Goal: Transaction & Acquisition: Purchase product/service

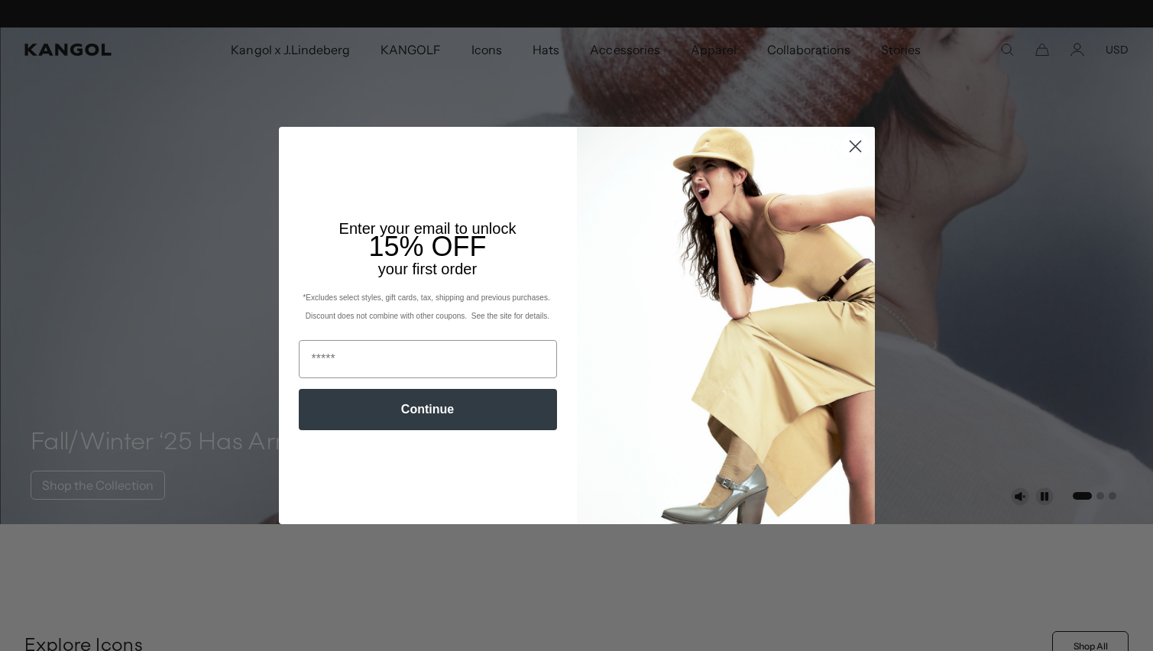
scroll to position [0, 315]
click at [480, 360] on input "Email" at bounding box center [428, 359] width 258 height 38
type input "**********"
click input "******" at bounding box center [0, 0] width 0 height 0
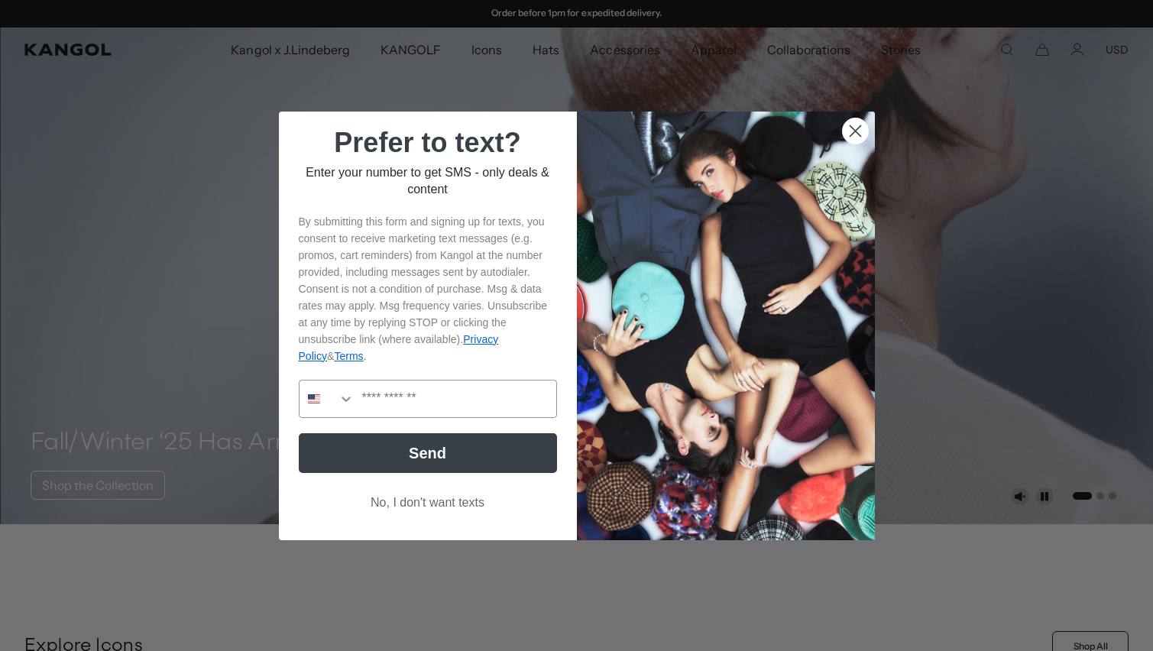
click at [458, 497] on button "No, I don't want texts" at bounding box center [428, 502] width 258 height 29
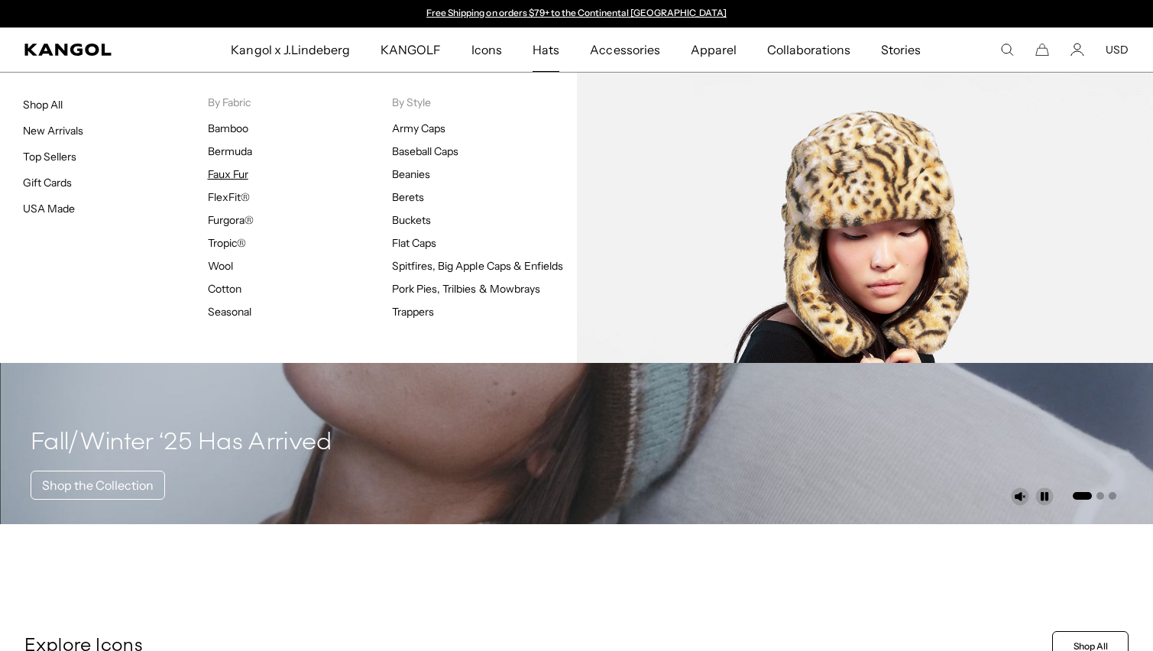
scroll to position [0, 0]
click at [234, 171] on link "Faux Fur" at bounding box center [228, 174] width 40 height 14
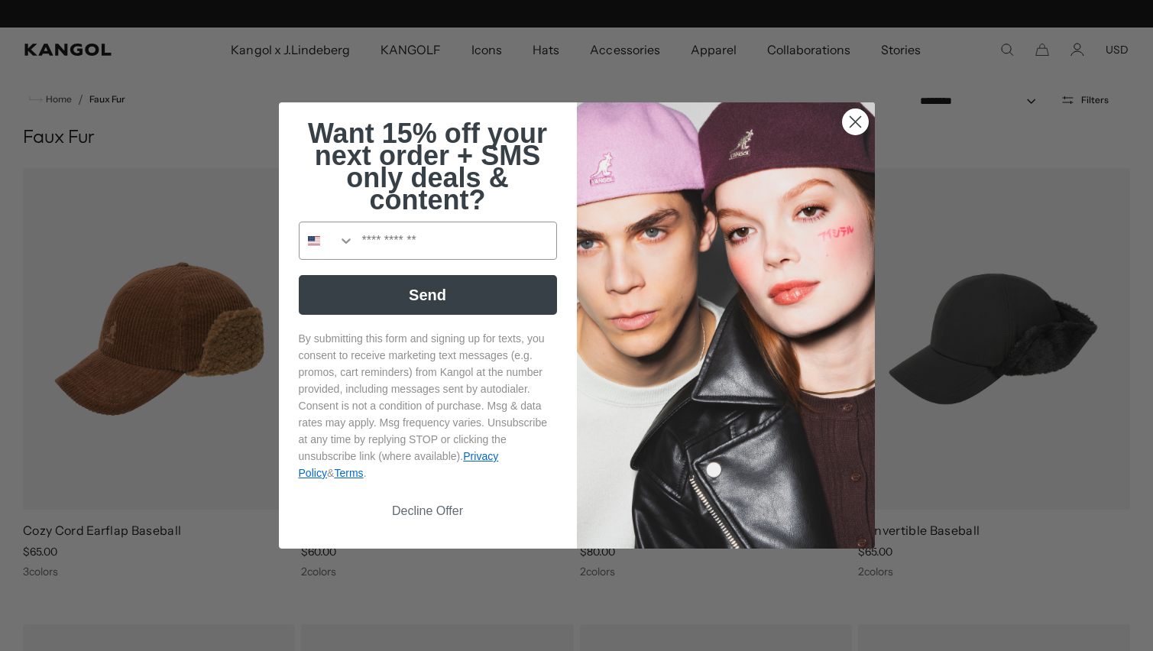
scroll to position [0, 315]
click at [852, 117] on icon "Close dialog" at bounding box center [854, 122] width 11 height 11
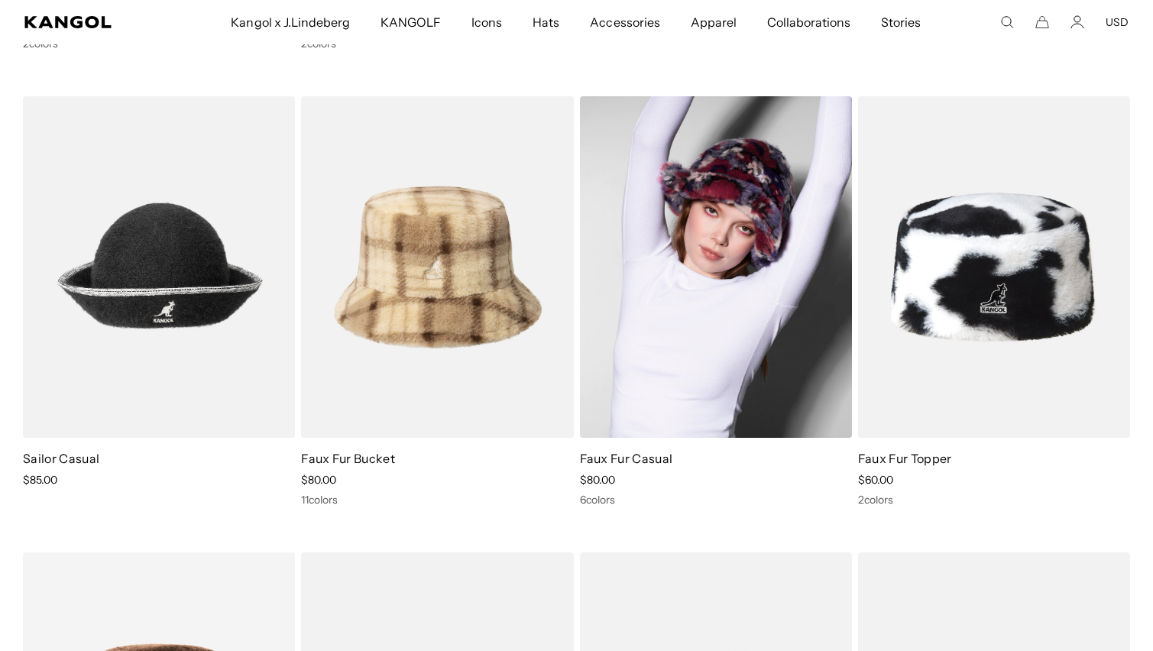
scroll to position [972, 0]
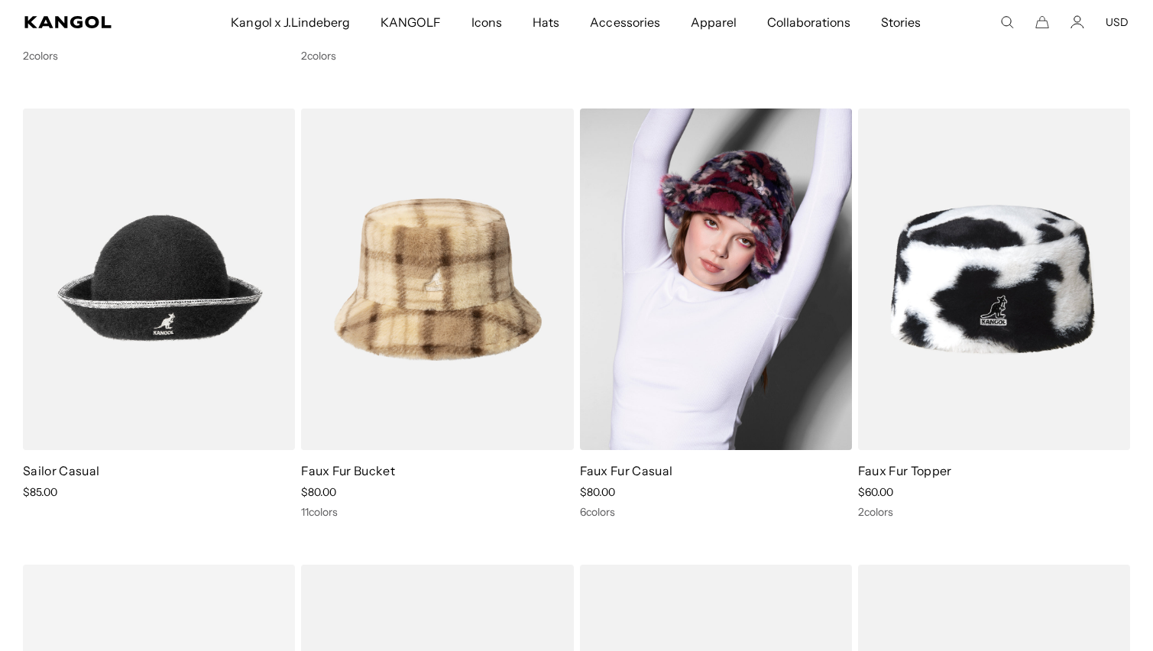
click at [706, 257] on img at bounding box center [716, 278] width 272 height 341
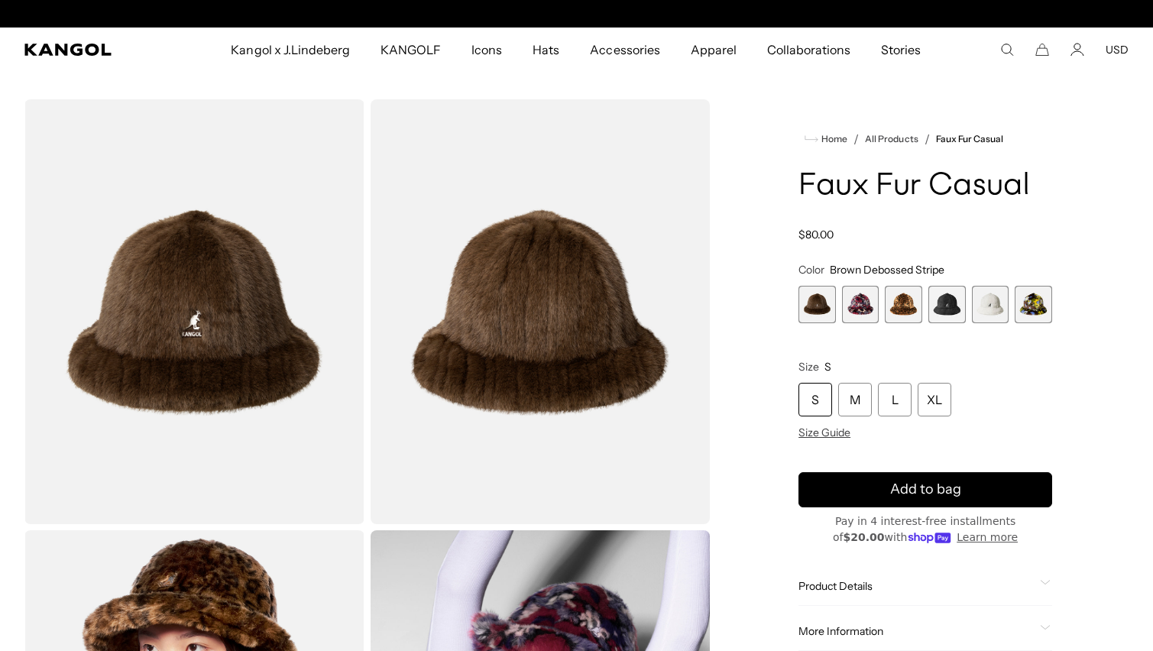
click at [218, 356] on img "Gallery Viewer" at bounding box center [194, 311] width 340 height 425
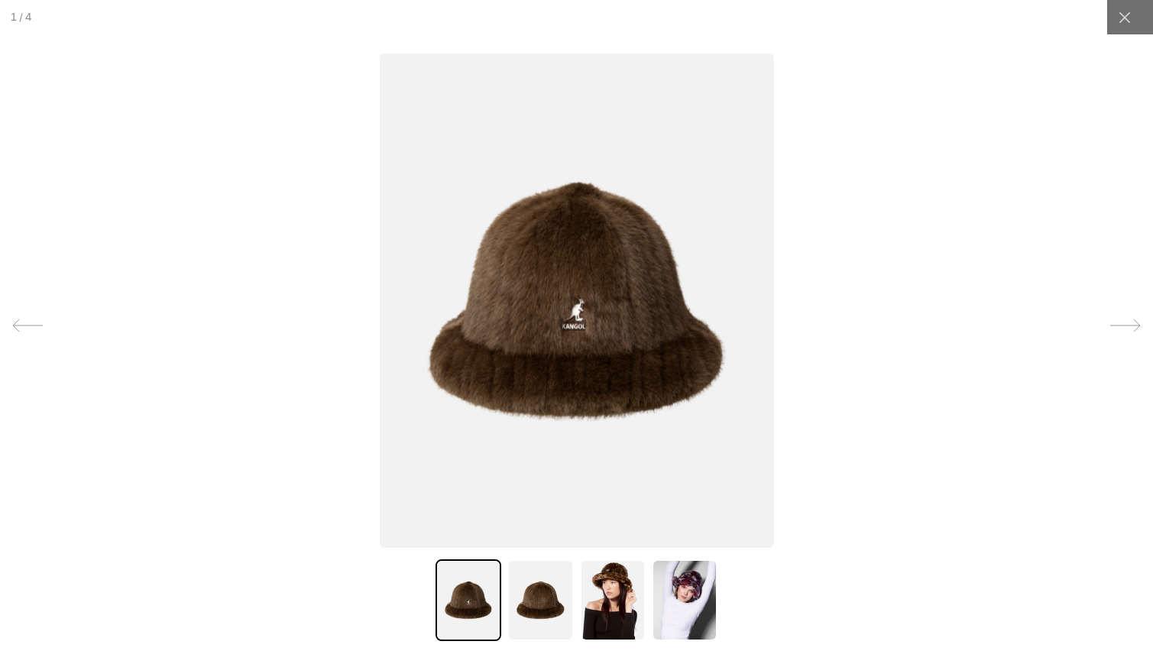
scroll to position [0, 315]
click at [1114, 21] on div at bounding box center [1124, 17] width 34 height 34
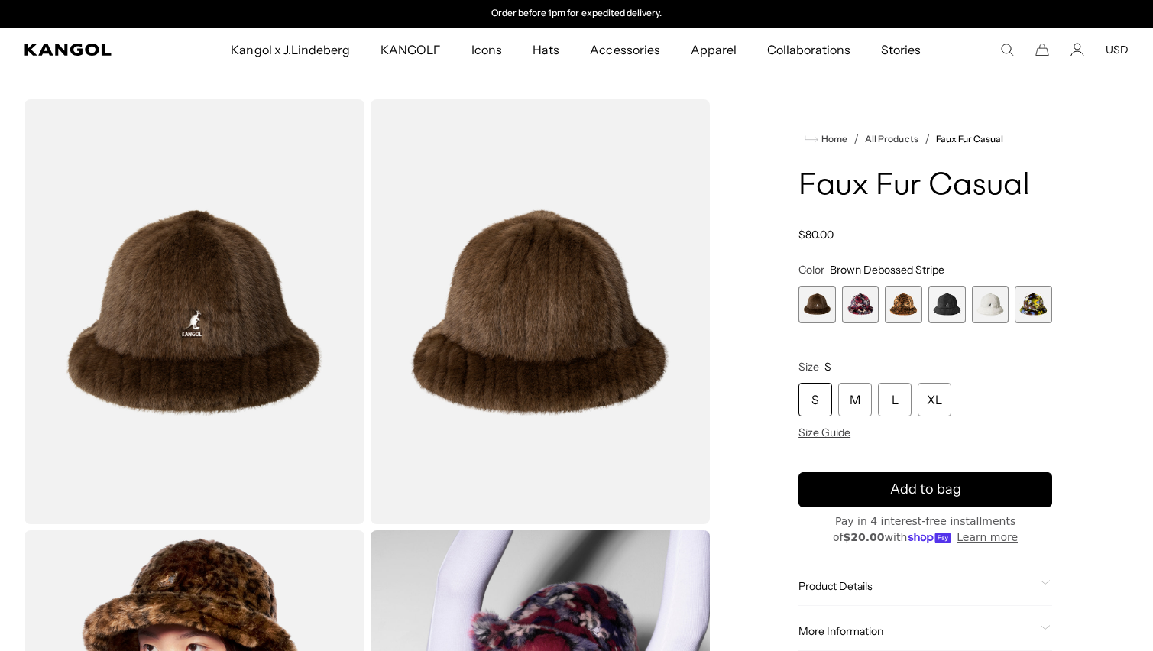
click at [856, 305] on span "2 of 6" at bounding box center [860, 304] width 37 height 37
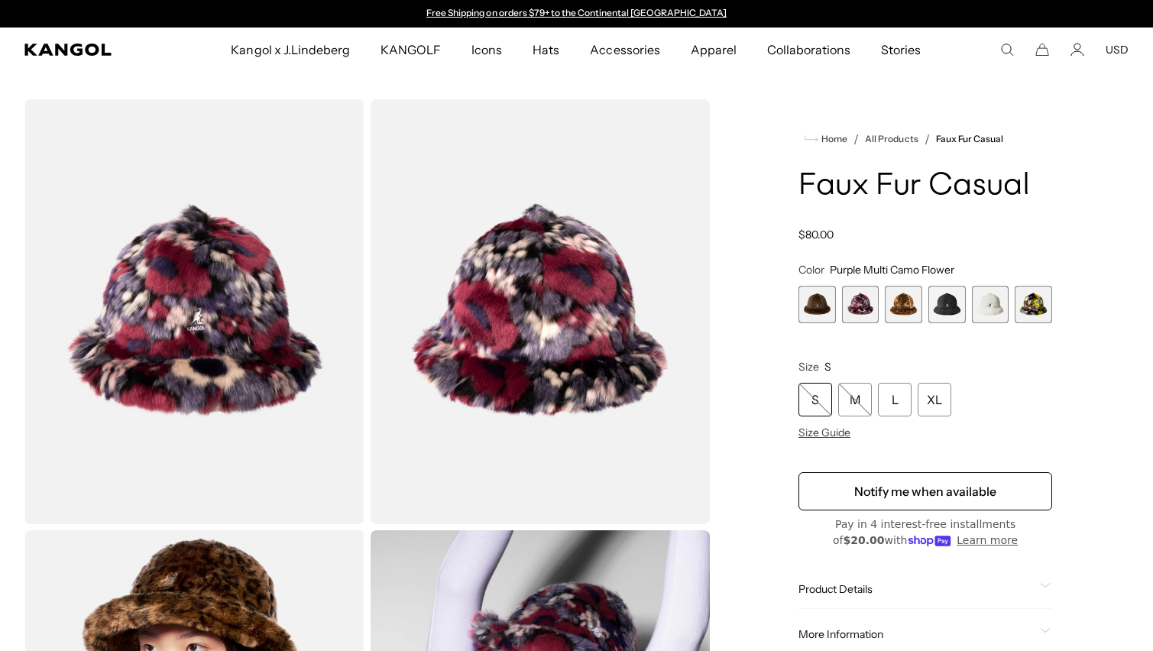
click at [824, 306] on span "1 of 6" at bounding box center [816, 304] width 37 height 37
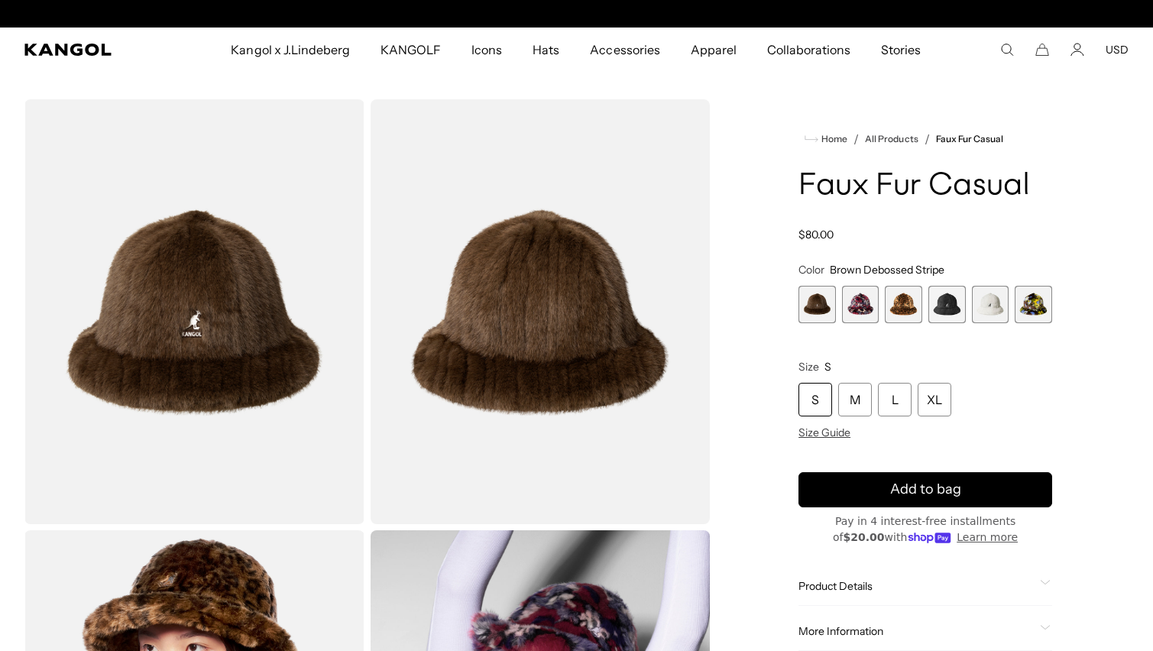
scroll to position [0, 315]
click at [909, 306] on span "3 of 6" at bounding box center [903, 304] width 37 height 37
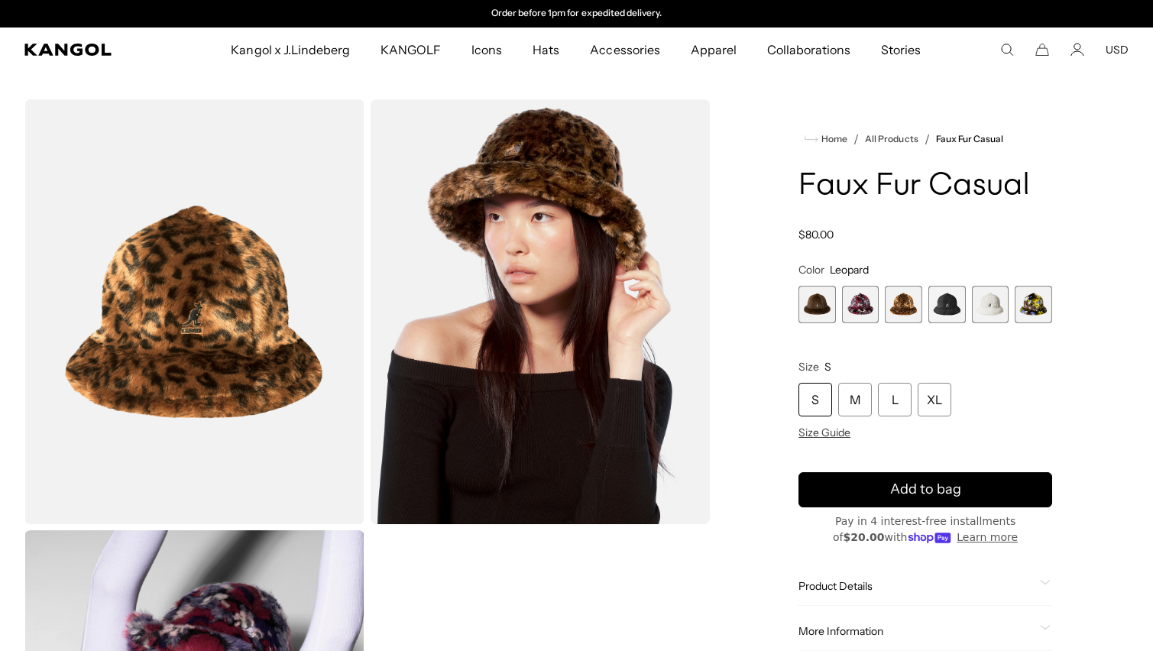
click at [1044, 308] on span "6 of 6" at bounding box center [1032, 304] width 37 height 37
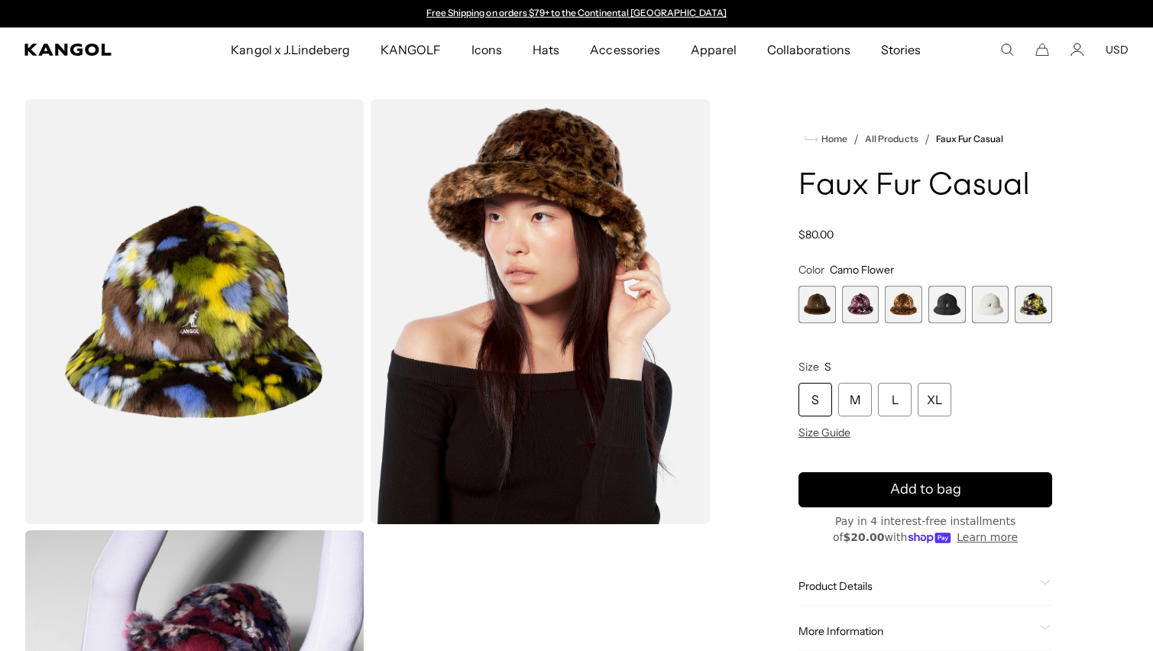
click at [990, 307] on span "5 of 6" at bounding box center [990, 304] width 37 height 37
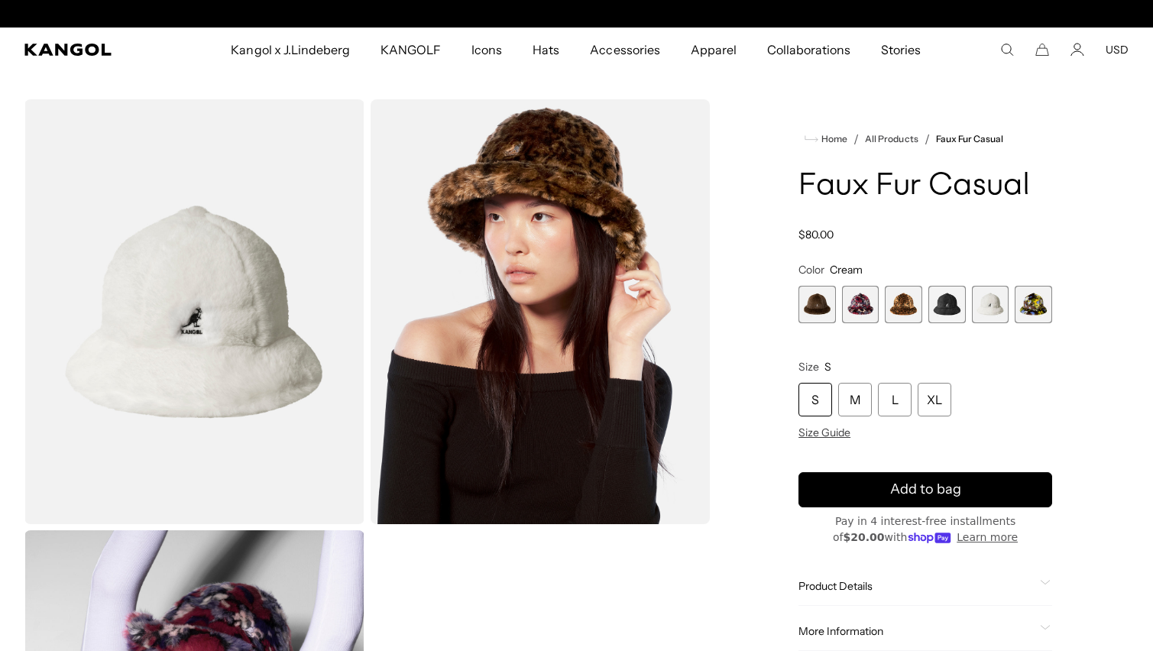
scroll to position [0, 315]
click at [815, 306] on span "1 of 6" at bounding box center [816, 304] width 37 height 37
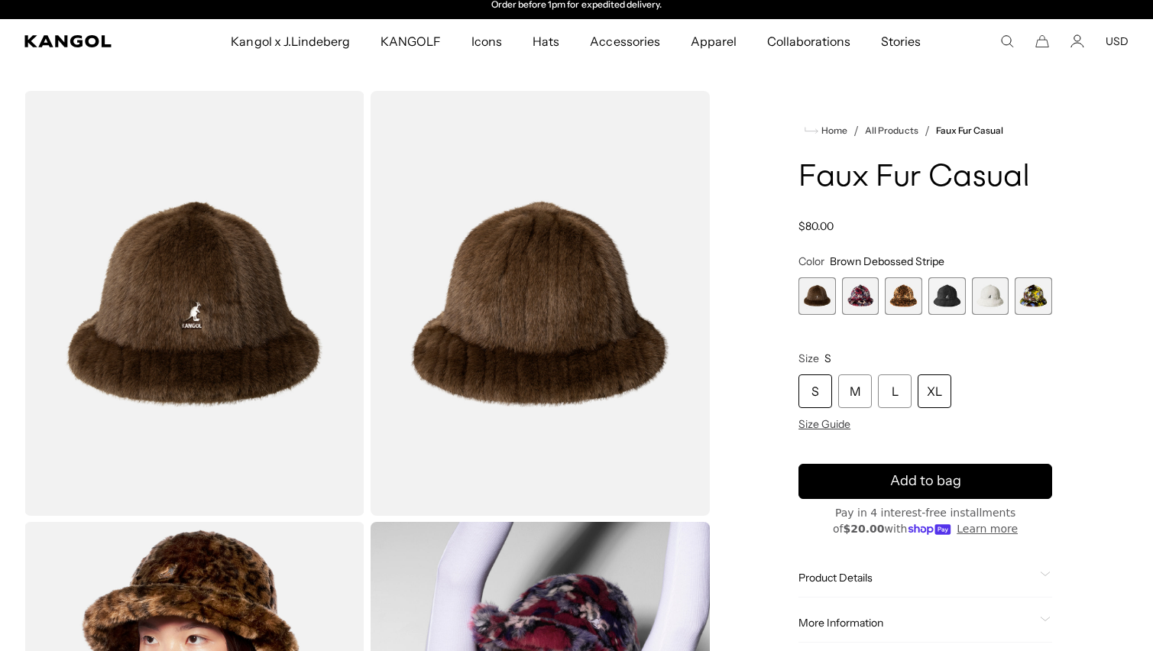
scroll to position [8, 1]
click at [930, 387] on div "XL" at bounding box center [934, 391] width 34 height 34
click at [936, 391] on div "XL" at bounding box center [934, 391] width 34 height 34
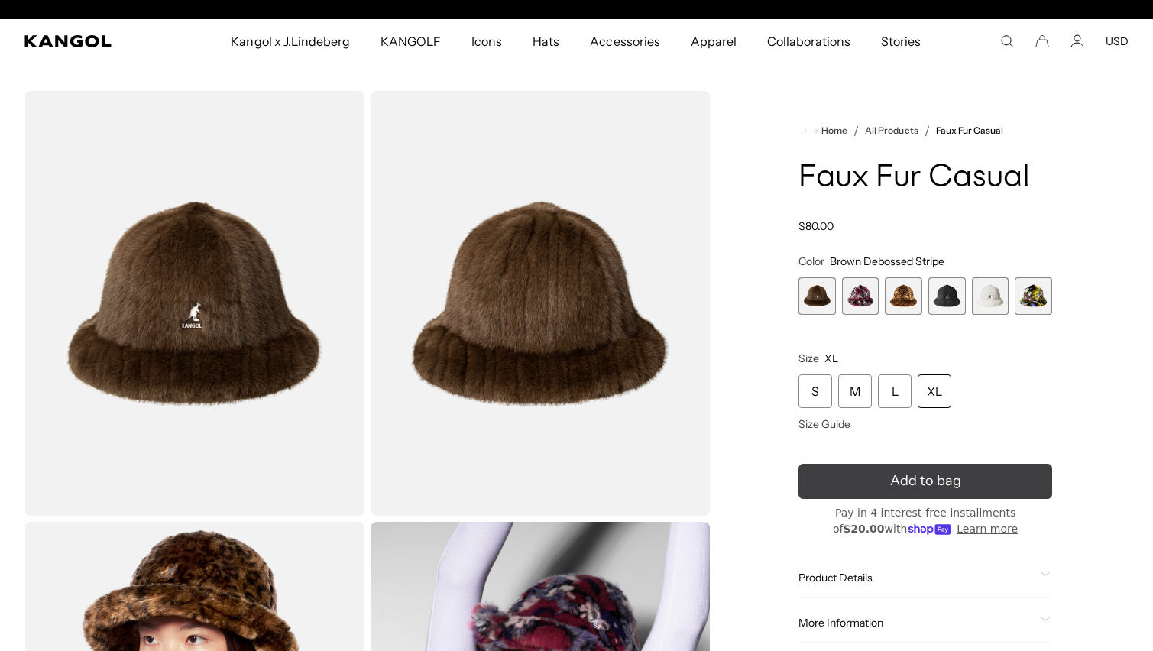
click at [934, 484] on icon "submit" at bounding box center [925, 480] width 29 height 29
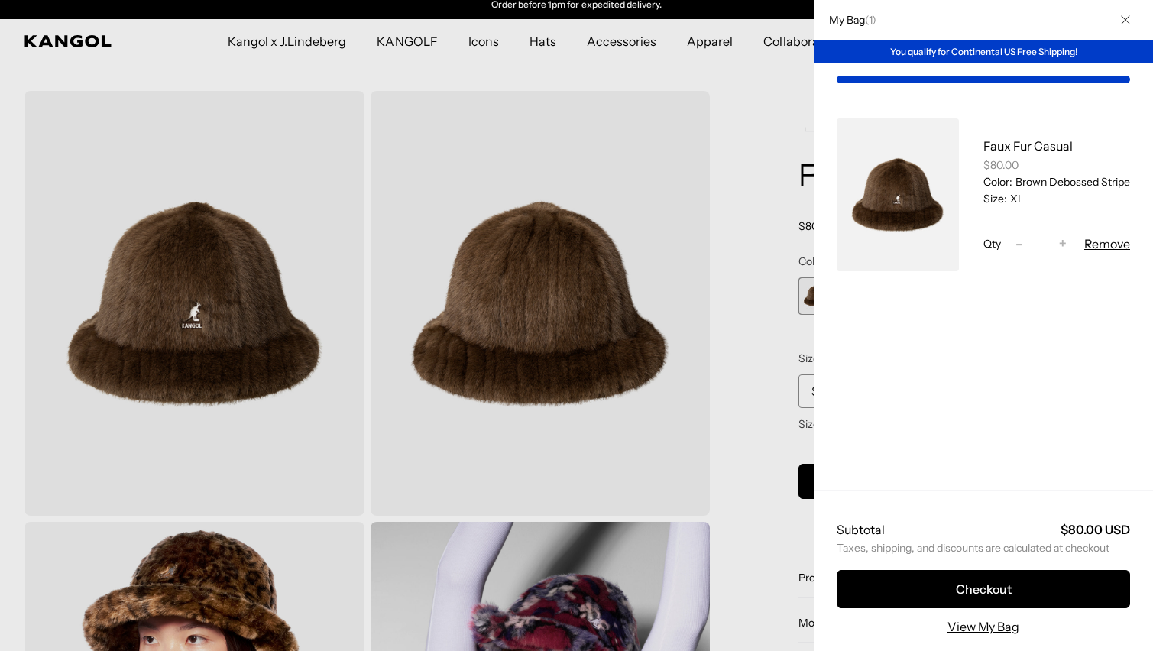
click at [781, 510] on div at bounding box center [576, 325] width 1153 height 651
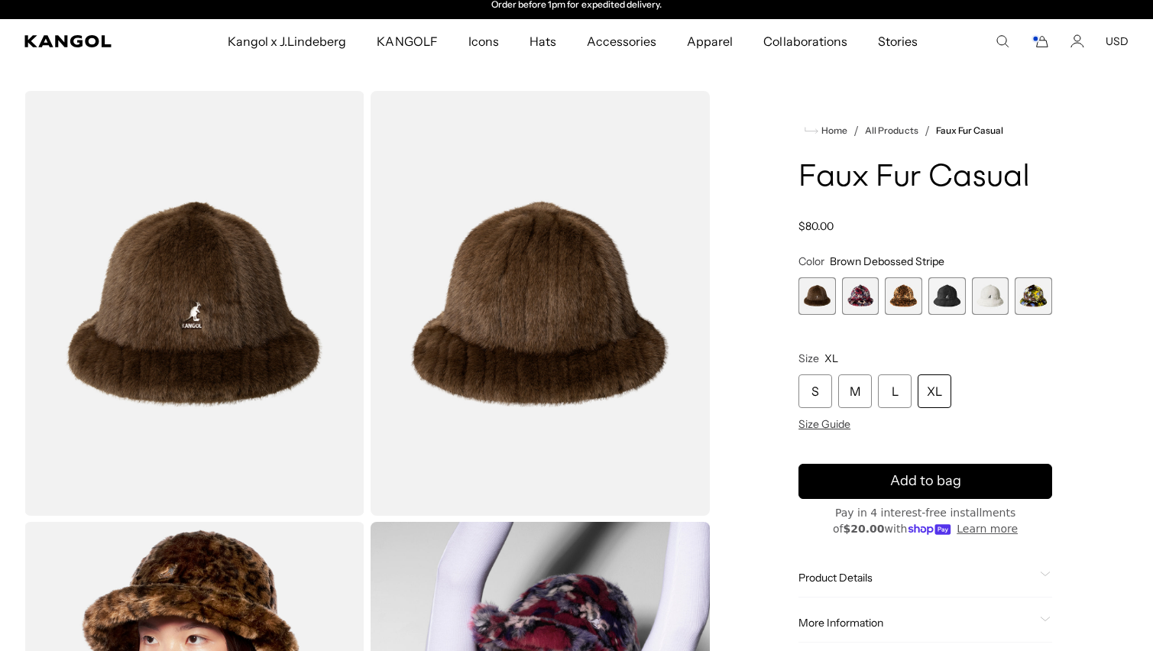
scroll to position [72, 0]
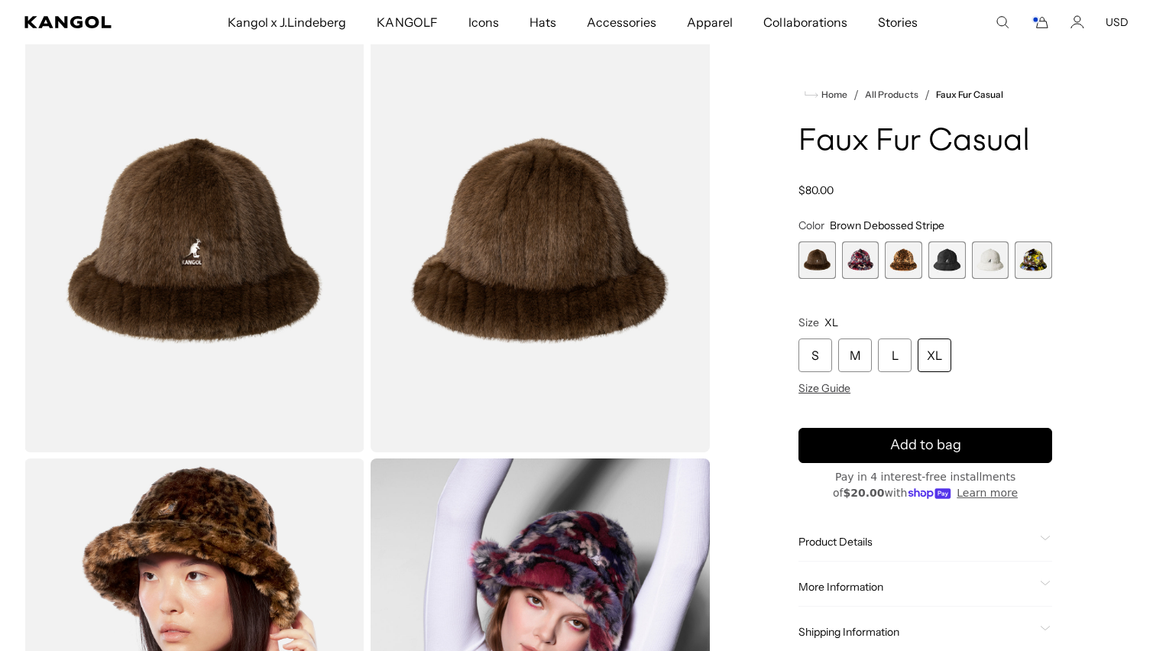
click at [858, 264] on span "2 of 6" at bounding box center [860, 259] width 37 height 37
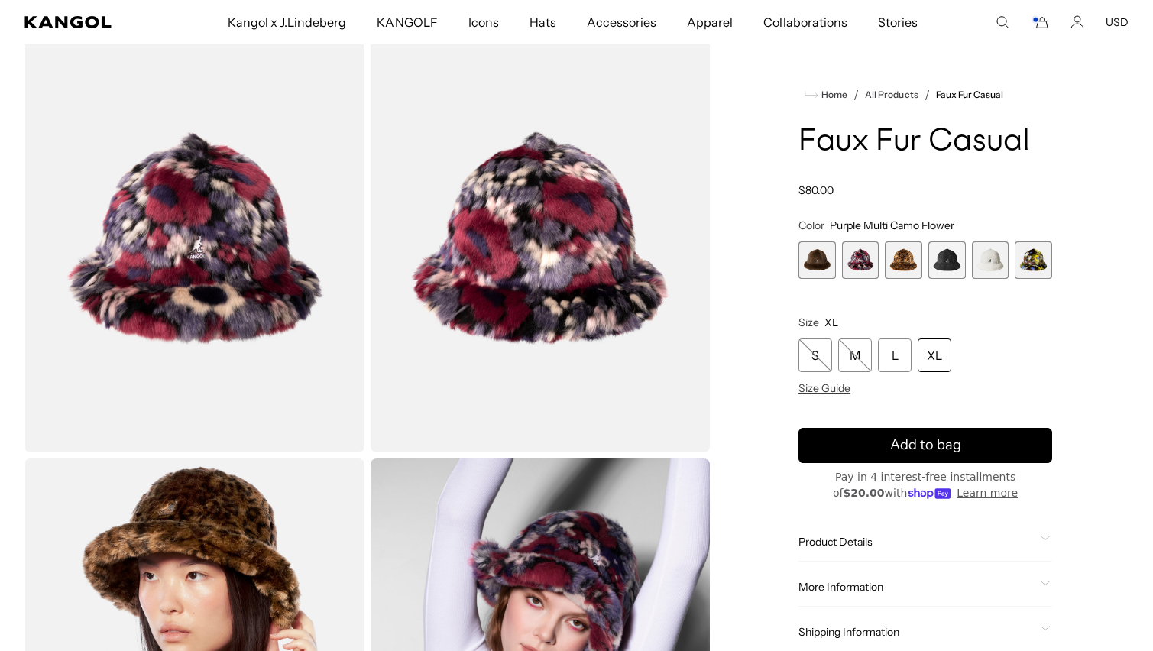
click at [940, 359] on div "XL" at bounding box center [934, 355] width 34 height 34
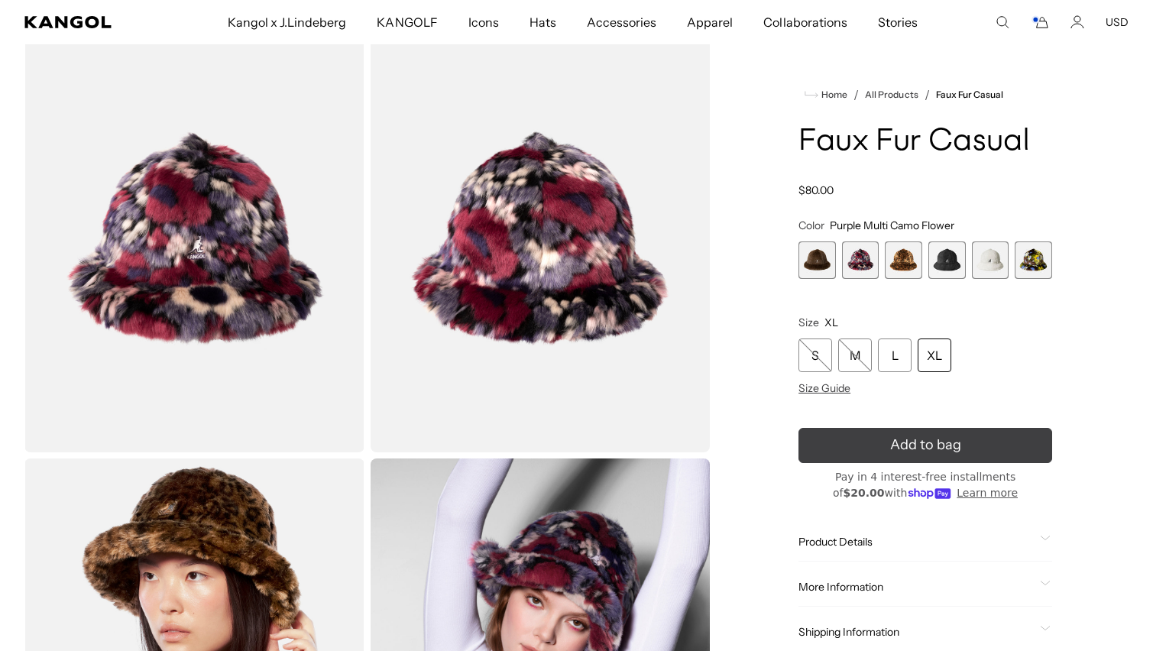
click at [974, 444] on button "Add to bag" at bounding box center [925, 445] width 254 height 35
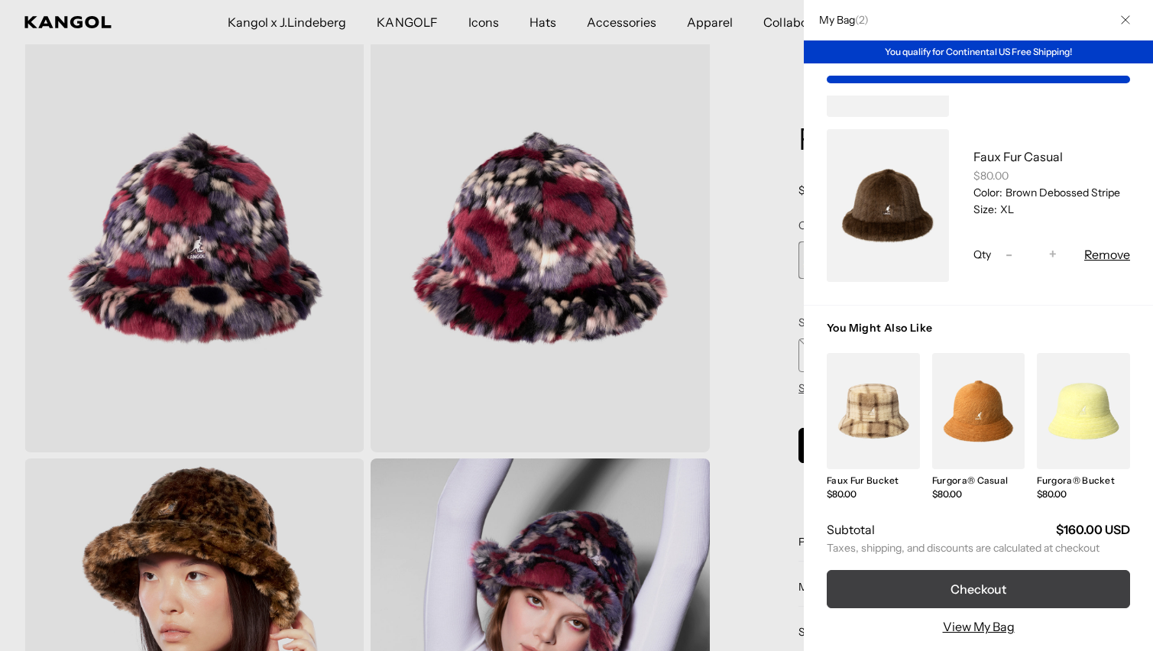
click at [1101, 588] on button "Checkout" at bounding box center [978, 589] width 303 height 38
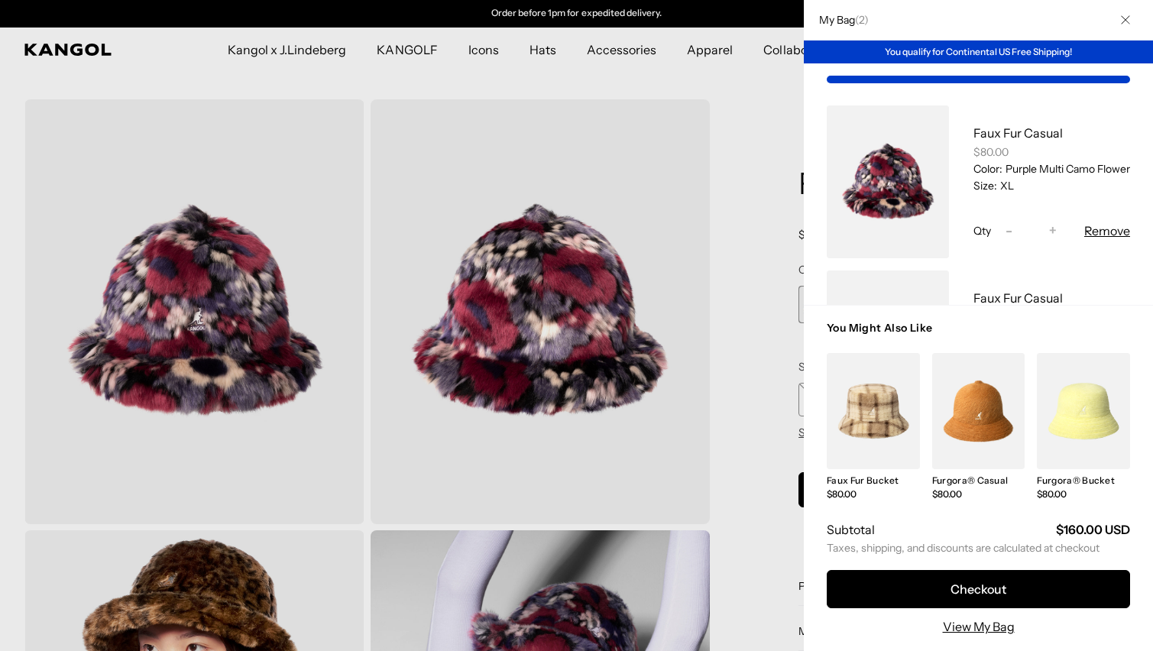
scroll to position [9, 0]
click at [1099, 238] on button "Remove" at bounding box center [1107, 234] width 46 height 18
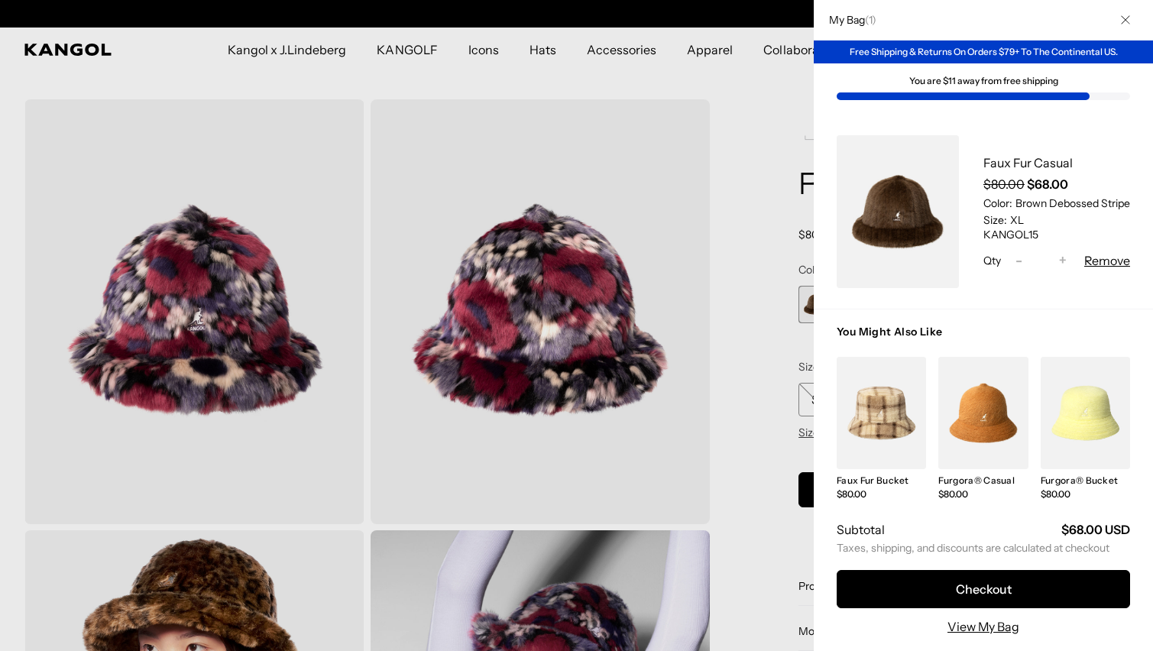
scroll to position [0, 0]
click at [554, 50] on div at bounding box center [576, 325] width 1153 height 651
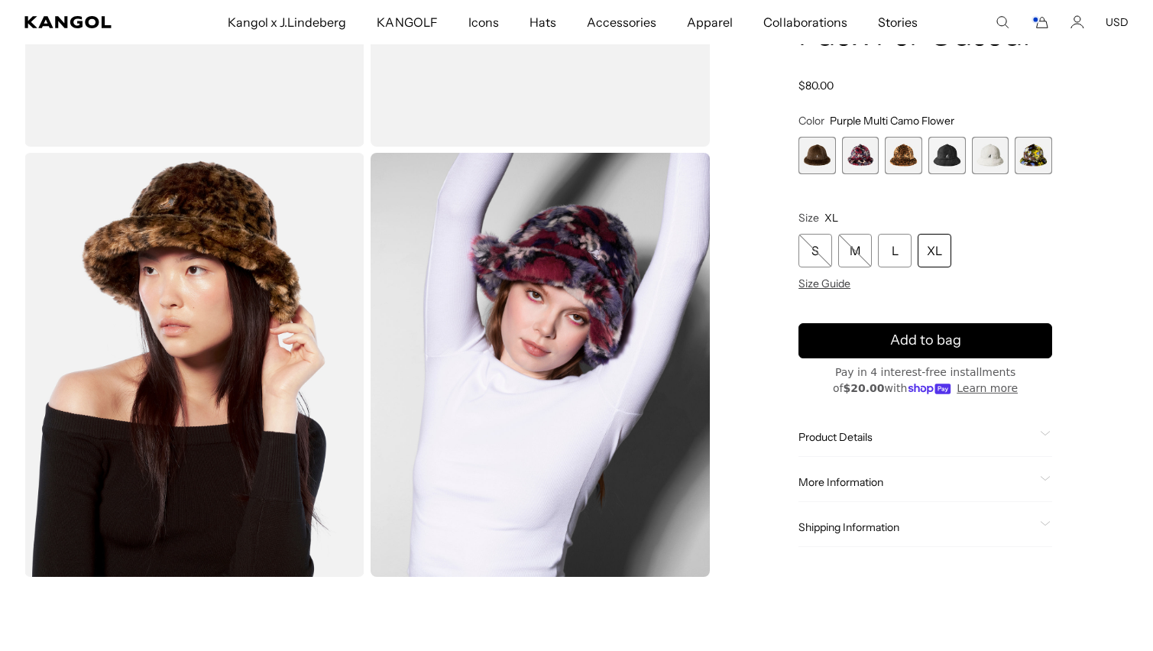
scroll to position [0, 315]
click at [949, 150] on span "4 of 6" at bounding box center [946, 155] width 37 height 37
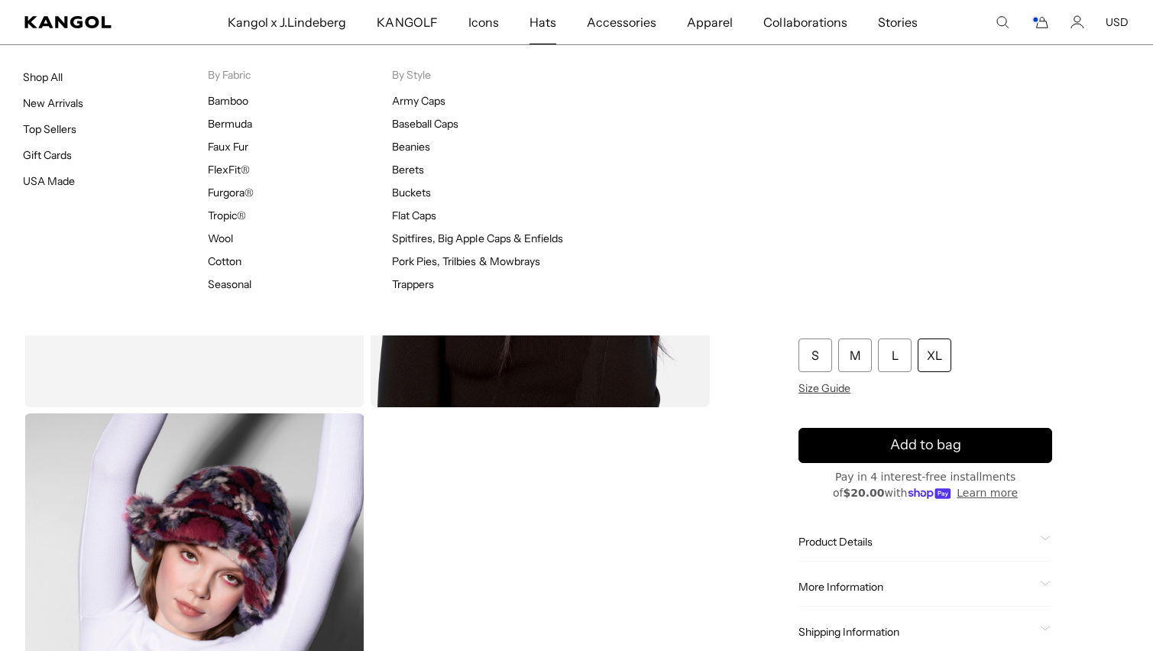
scroll to position [0, 315]
click at [545, 26] on span "Hats" at bounding box center [542, 22] width 27 height 44
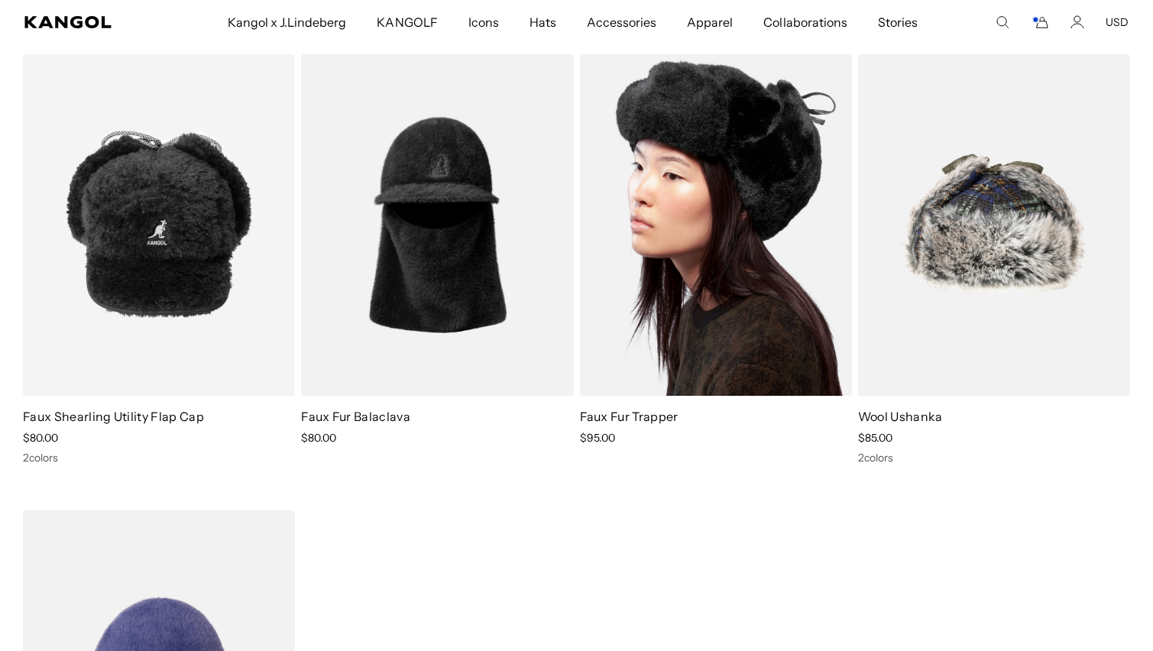
scroll to position [1927, 0]
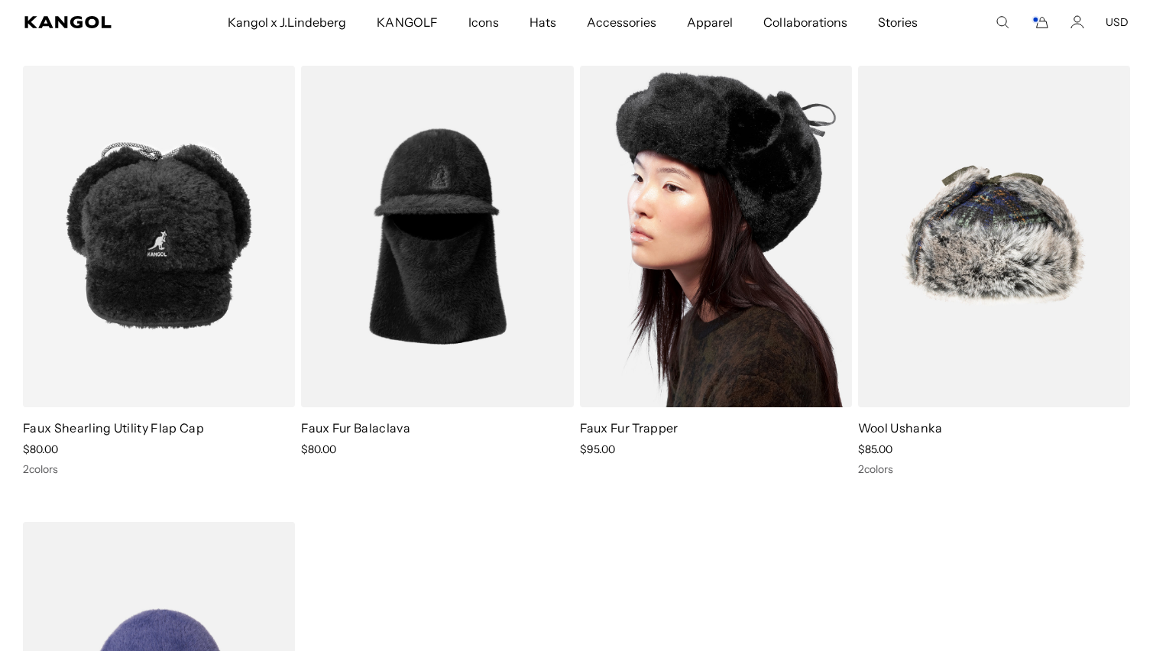
click at [704, 197] on img at bounding box center [716, 236] width 272 height 341
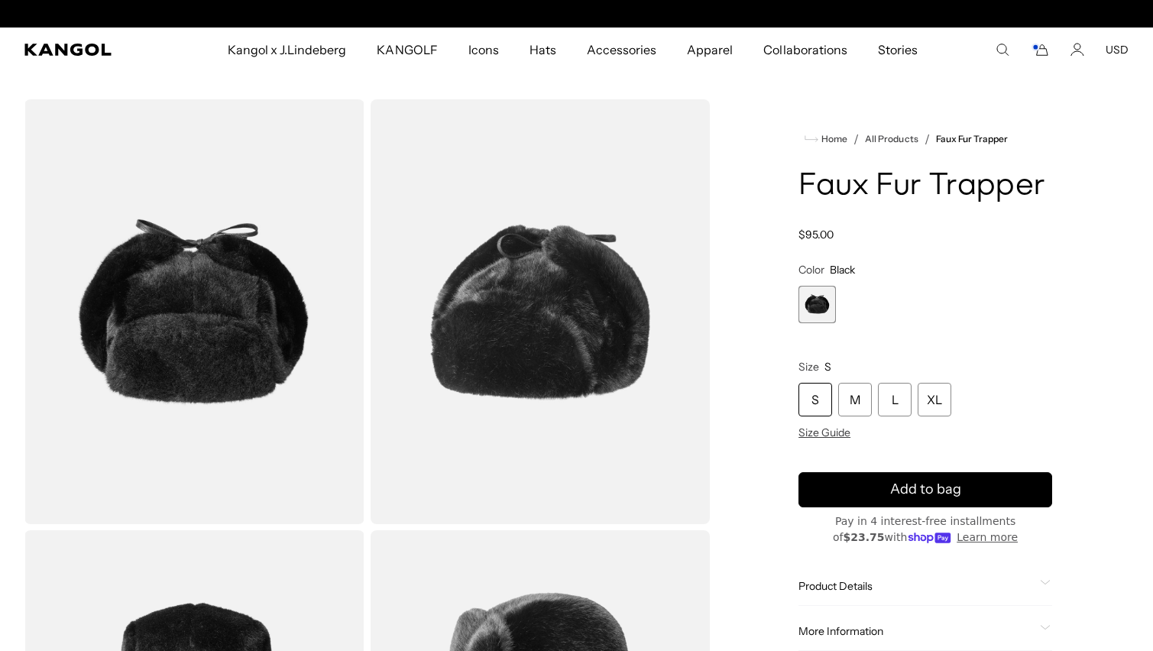
scroll to position [0, 315]
click at [1042, 55] on icon "Cart" at bounding box center [1042, 50] width 11 height 11
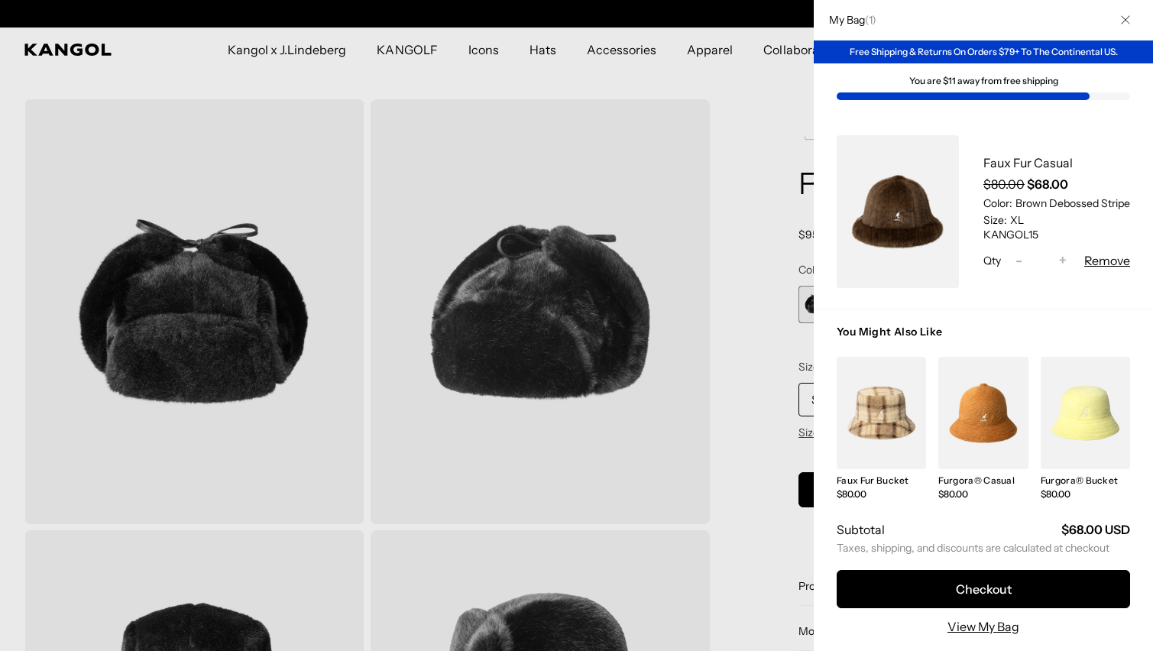
scroll to position [0, 0]
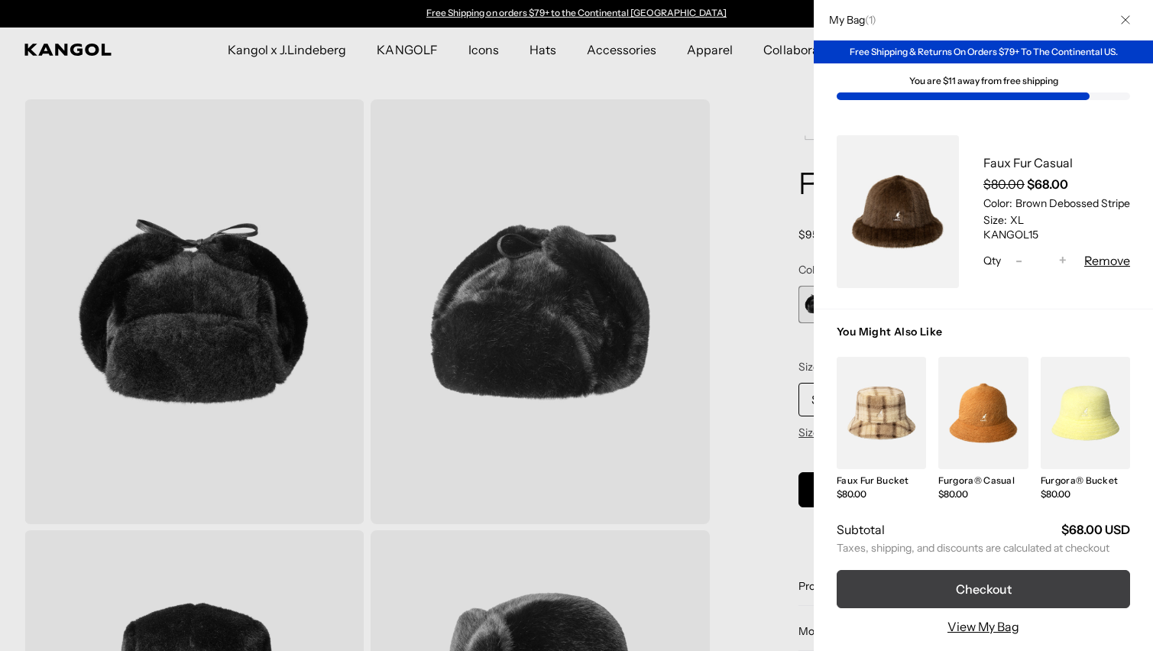
click at [1017, 586] on button "Checkout" at bounding box center [982, 589] width 293 height 38
